Goal: Information Seeking & Learning: Learn about a topic

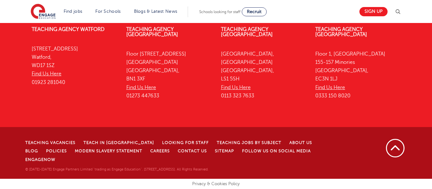
scroll to position [2012, 0]
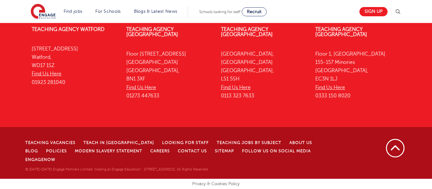
click at [0, 0] on div "Privacy Overview This website uses cookies to improve your experience while you…" at bounding box center [0, 0] width 0 height 0
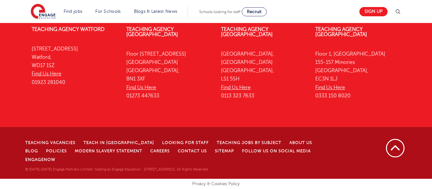
scroll to position [2134, 0]
drag, startPoint x: 170, startPoint y: 89, endPoint x: 129, endPoint y: 89, distance: 40.9
click at [0, 0] on div "SAVE & ACCEPT" at bounding box center [0, 0] width 0 height 0
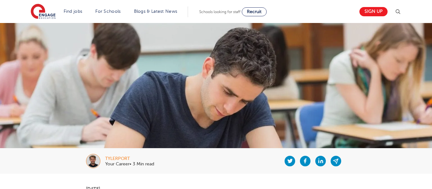
scroll to position [0, 0]
